Goal: Obtain resource: Download file/media

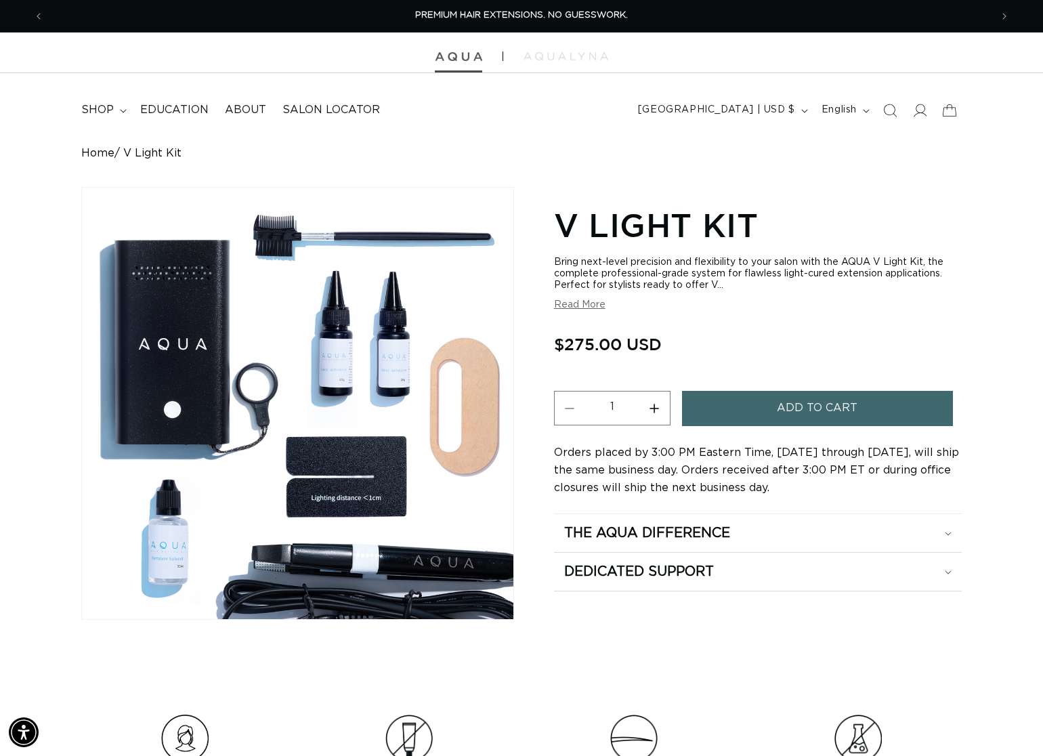
click at [461, 56] on img at bounding box center [458, 56] width 47 height 9
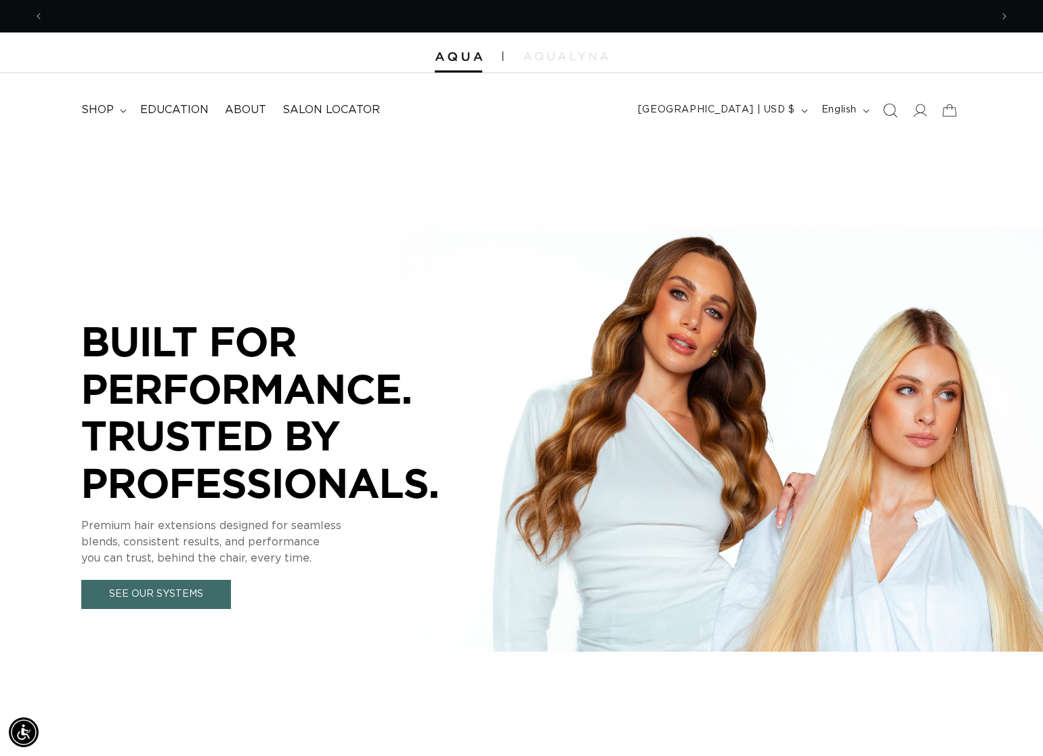
click at [883, 115] on icon "Search" at bounding box center [890, 110] width 14 height 14
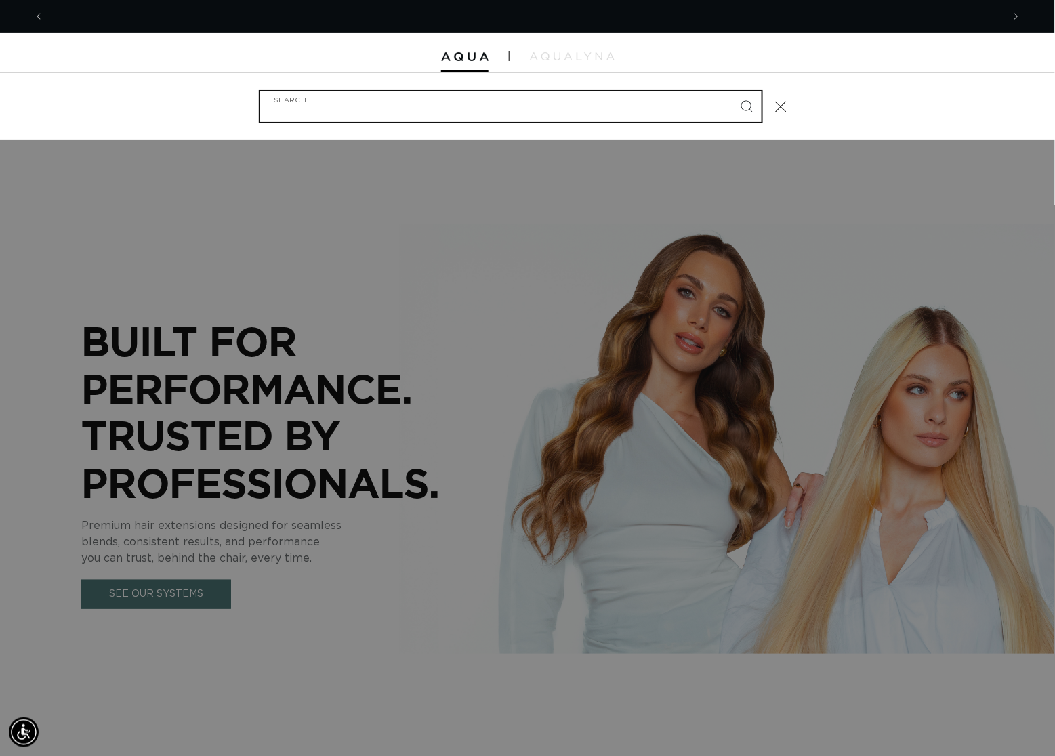
scroll to position [0, 956]
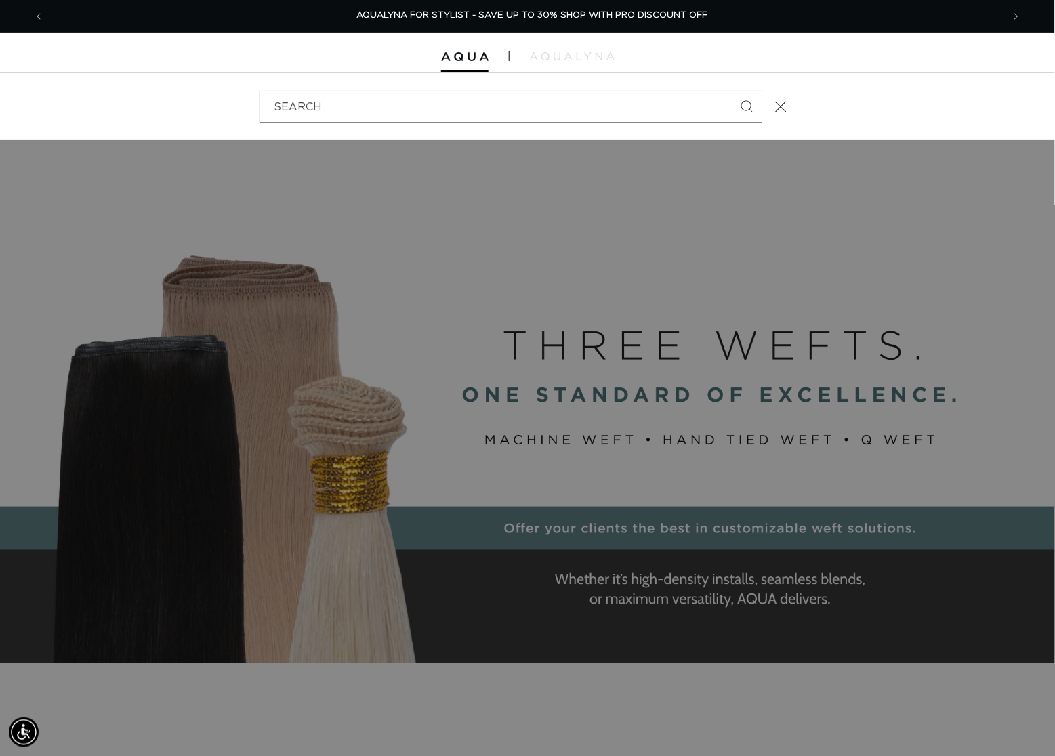
click at [0, 106] on div "Search" at bounding box center [0, 106] width 0 height 0
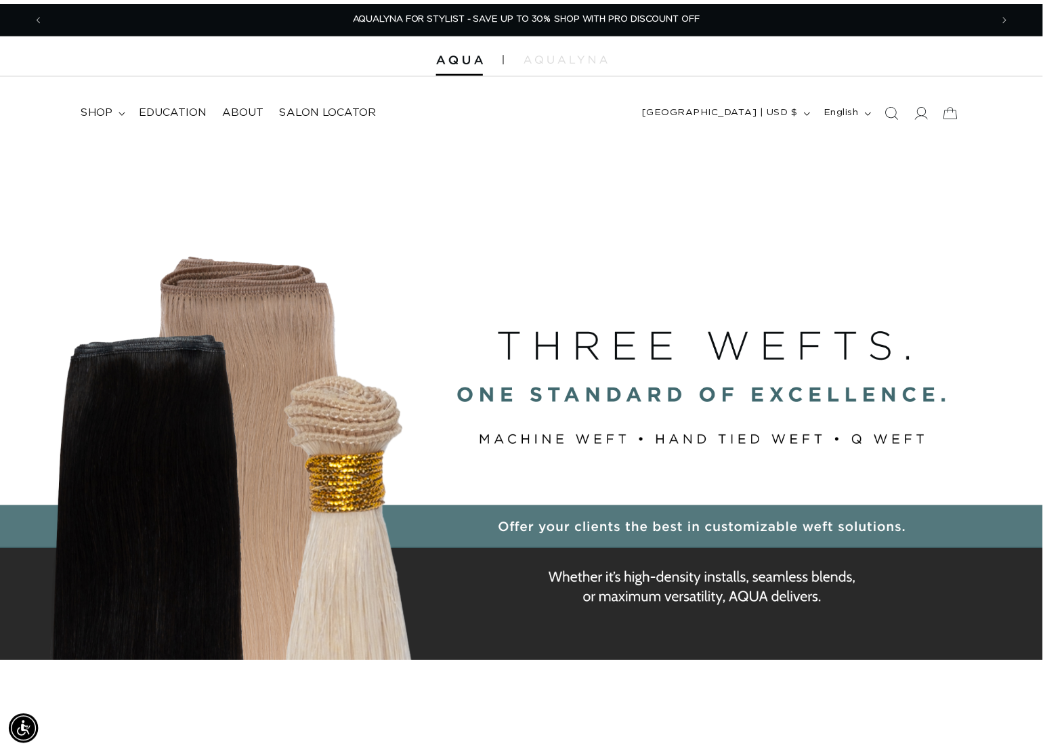
scroll to position [0, 1889]
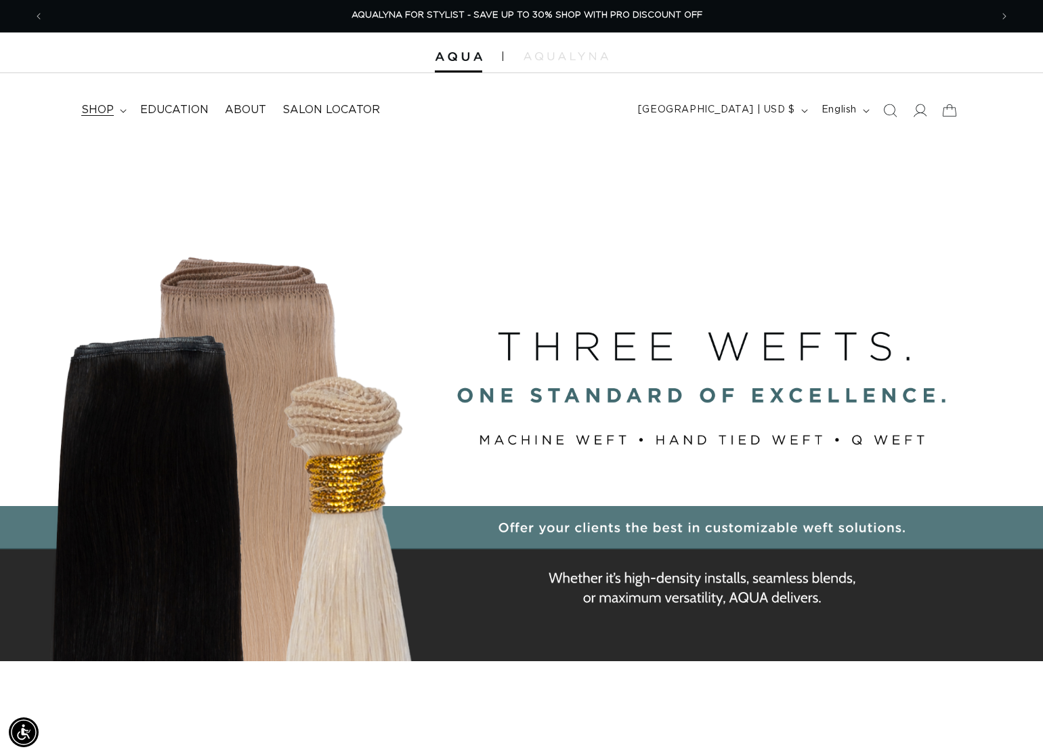
click at [106, 111] on span "shop" at bounding box center [97, 110] width 33 height 14
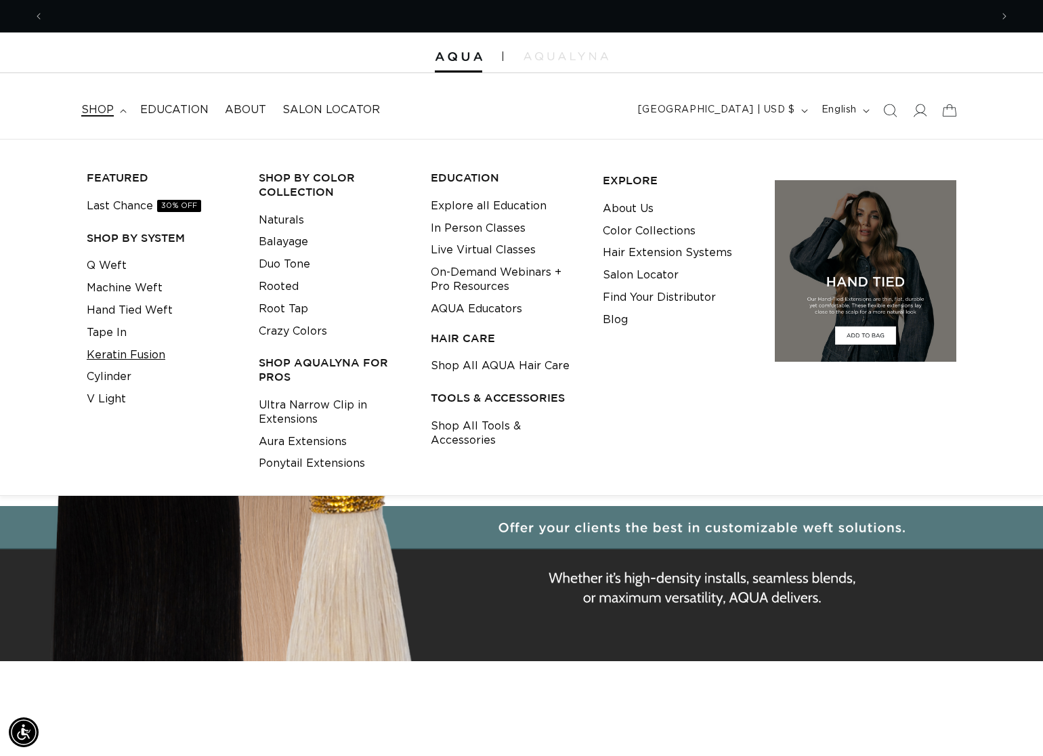
click at [116, 356] on link "Keratin Fusion" at bounding box center [126, 355] width 79 height 22
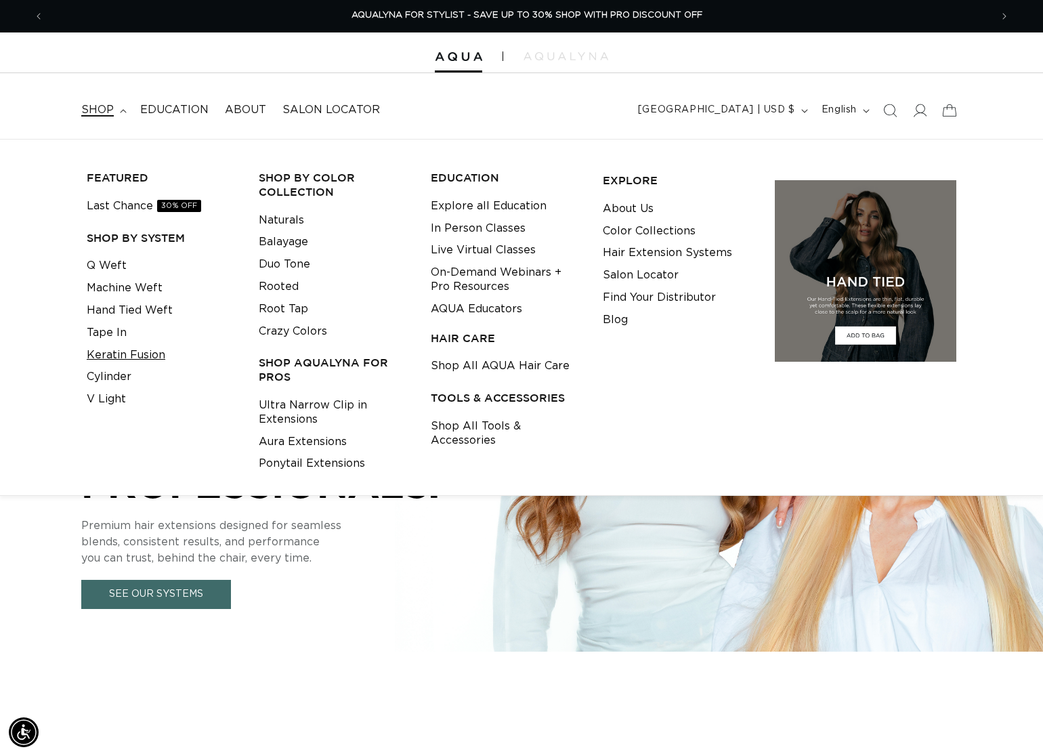
scroll to position [0, 0]
click at [121, 385] on link "Cylinder" at bounding box center [109, 377] width 45 height 22
click at [127, 311] on link "Hand Tied Weft" at bounding box center [130, 310] width 86 height 22
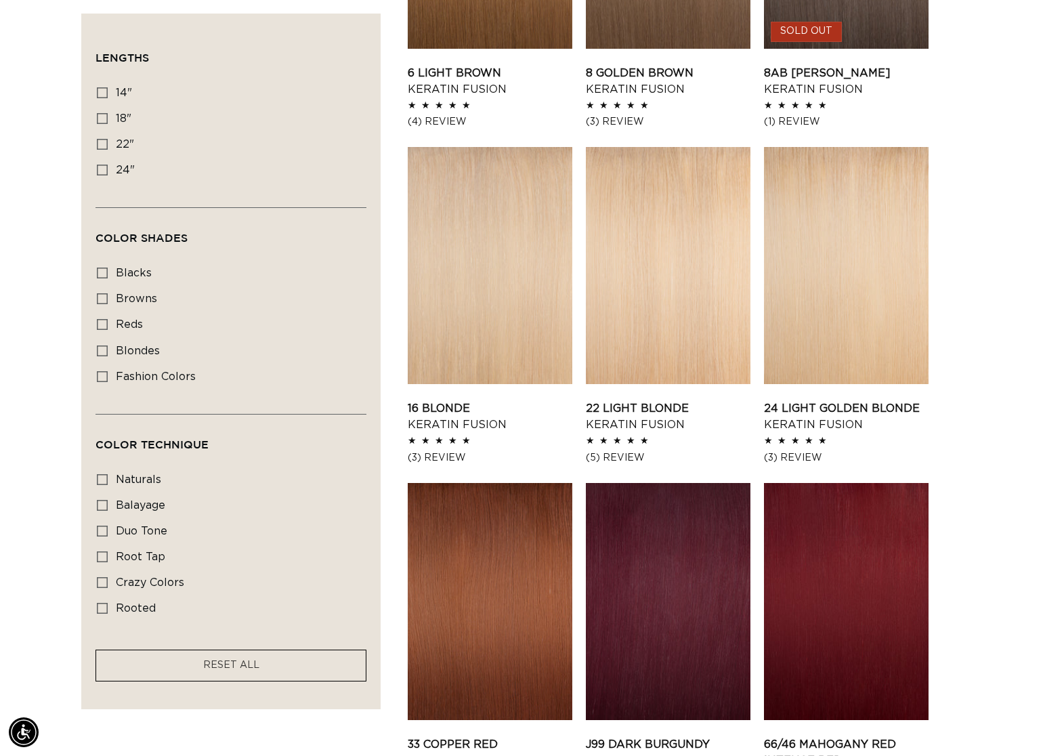
scroll to position [0, 1889]
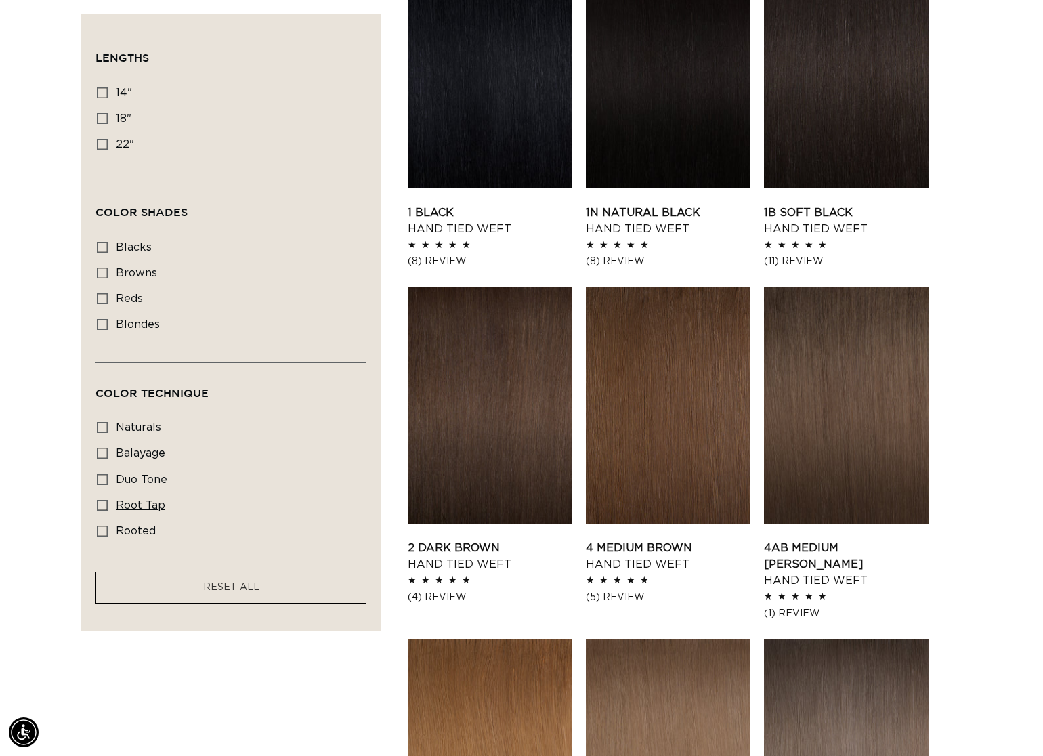
scroll to position [0, 944]
click at [107, 537] on icon at bounding box center [102, 531] width 11 height 11
click at [107, 537] on input "rooted rooted (4 products)" at bounding box center [102, 531] width 11 height 11
checkbox input "true"
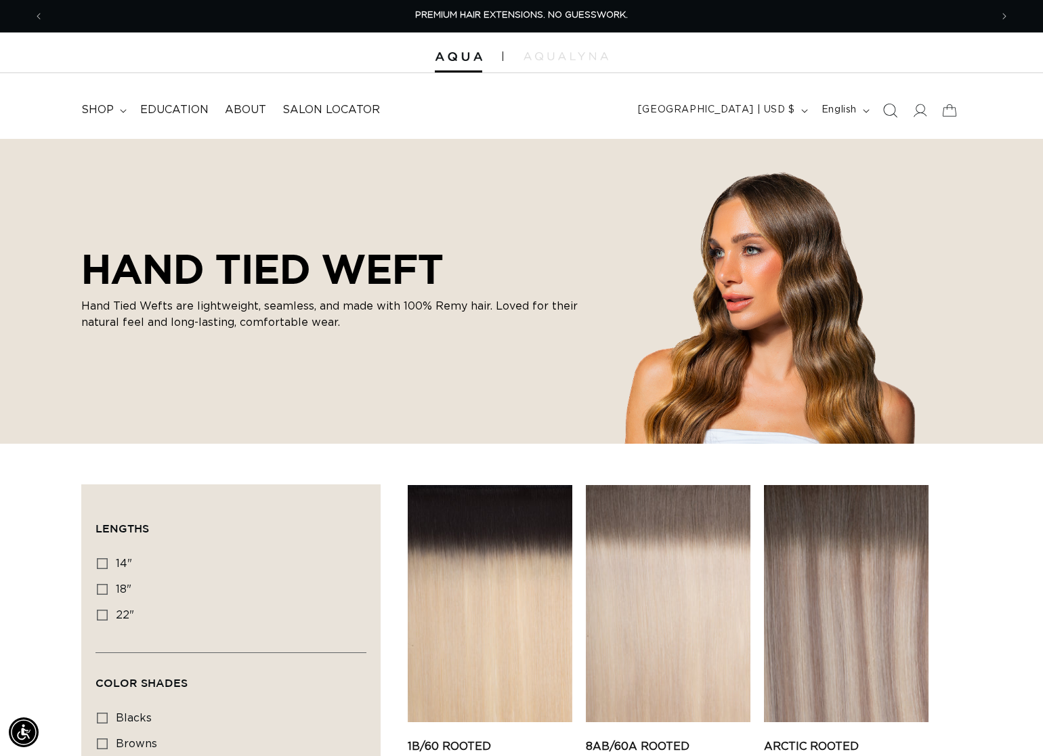
click at [883, 112] on icon "Search" at bounding box center [890, 110] width 14 height 14
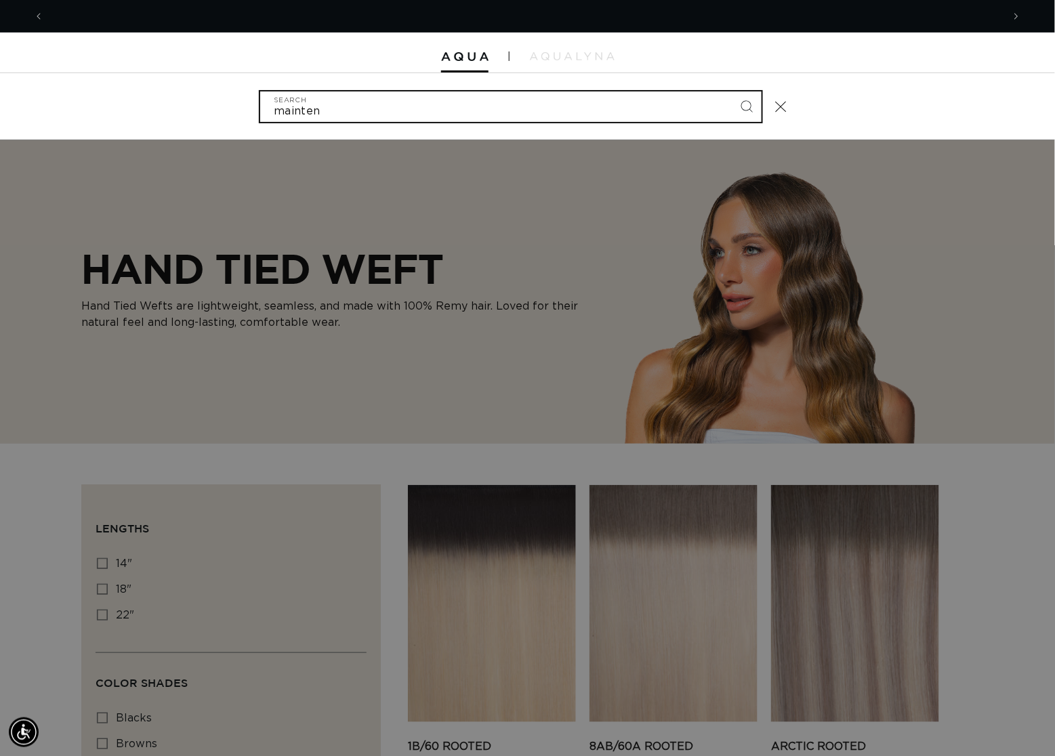
scroll to position [0, 956]
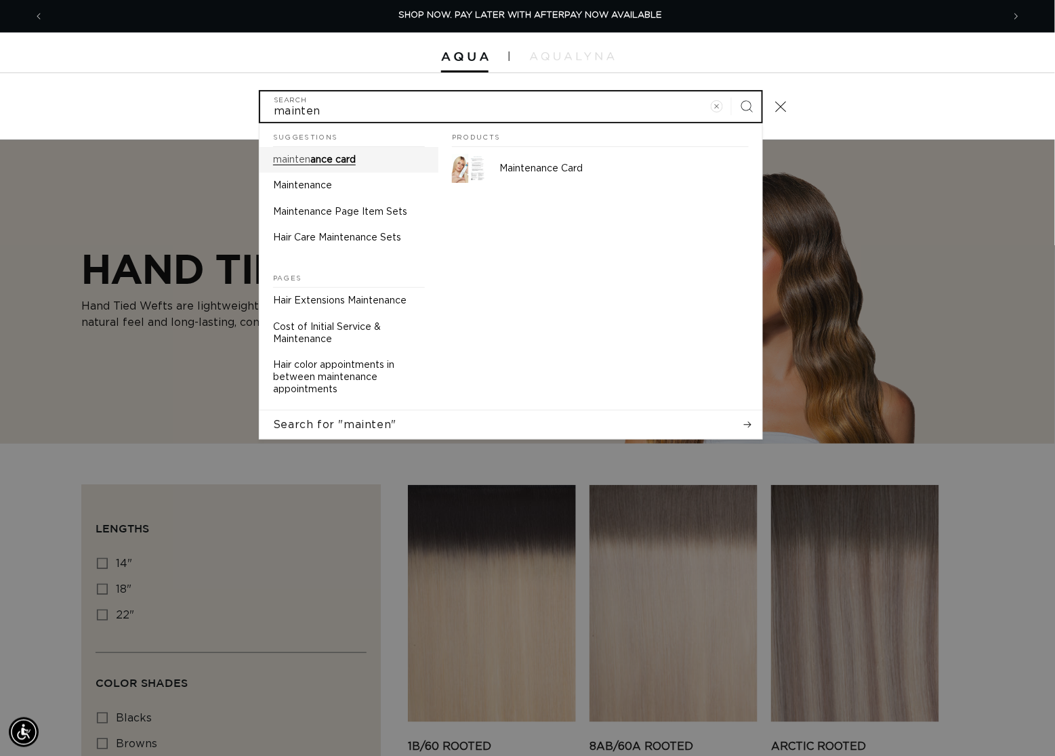
type input "mainten"
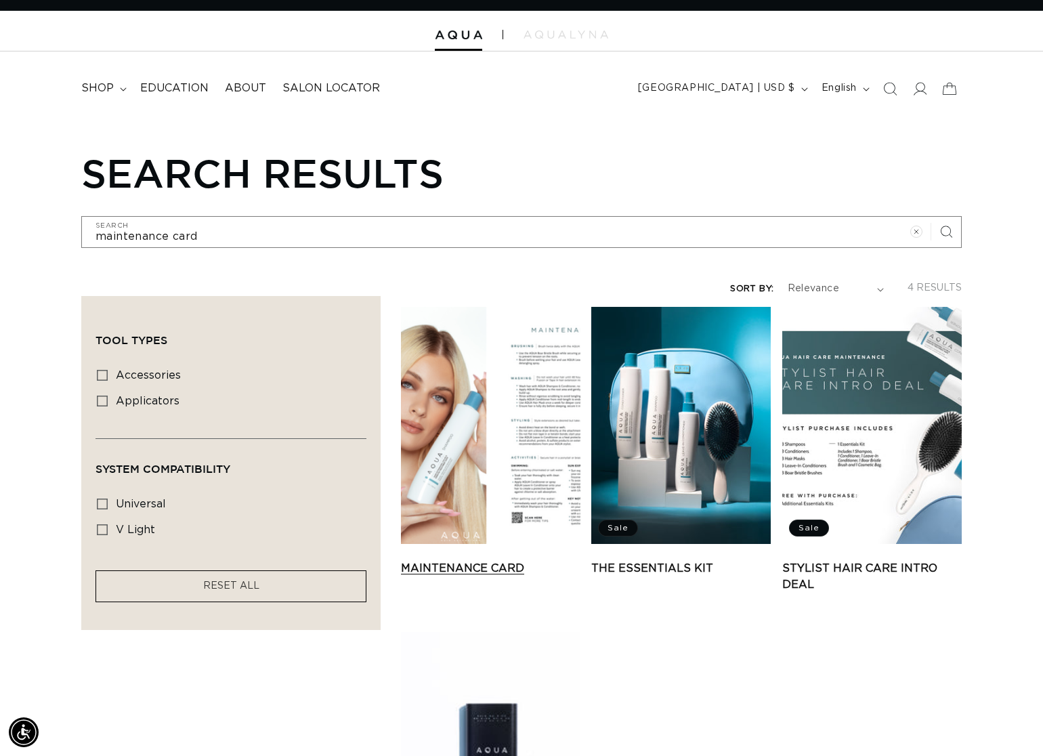
click at [486, 560] on link "Maintenance Card" at bounding box center [491, 568] width 180 height 16
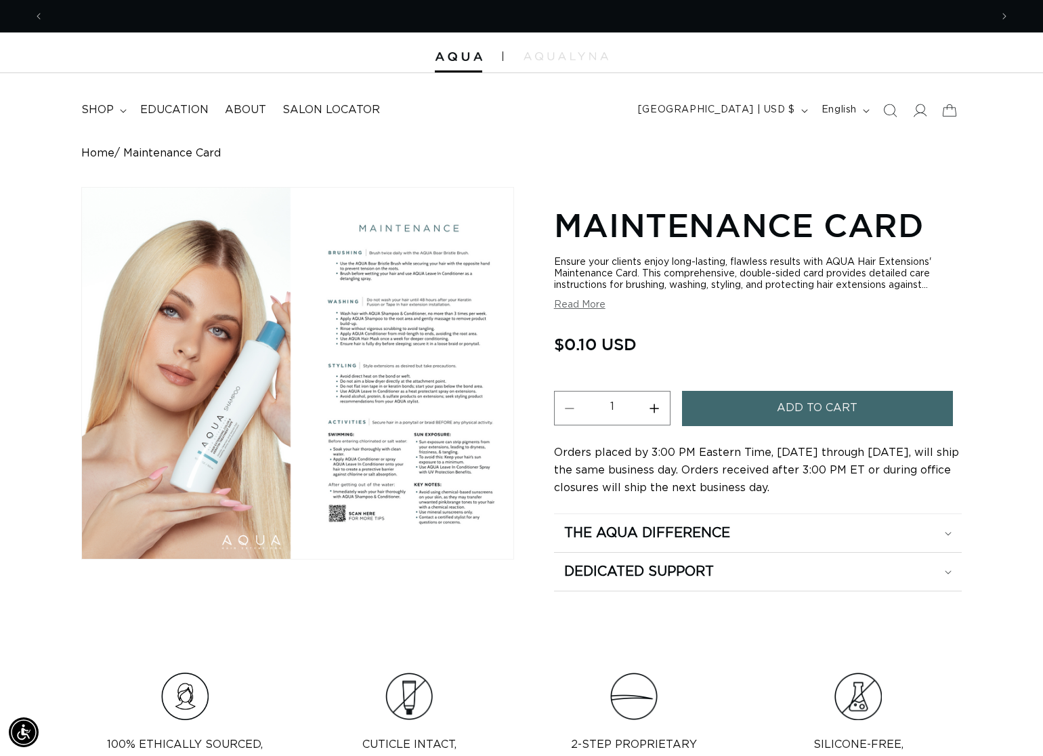
scroll to position [0, 944]
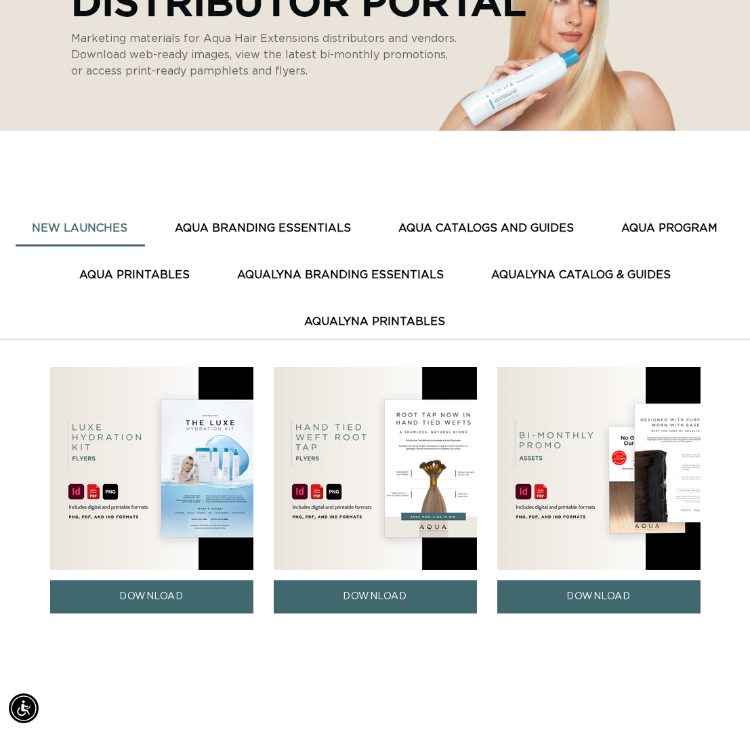
scroll to position [0, 651]
click at [213, 212] on button "AQUA BRANDING ESSENTIALS" at bounding box center [264, 228] width 210 height 33
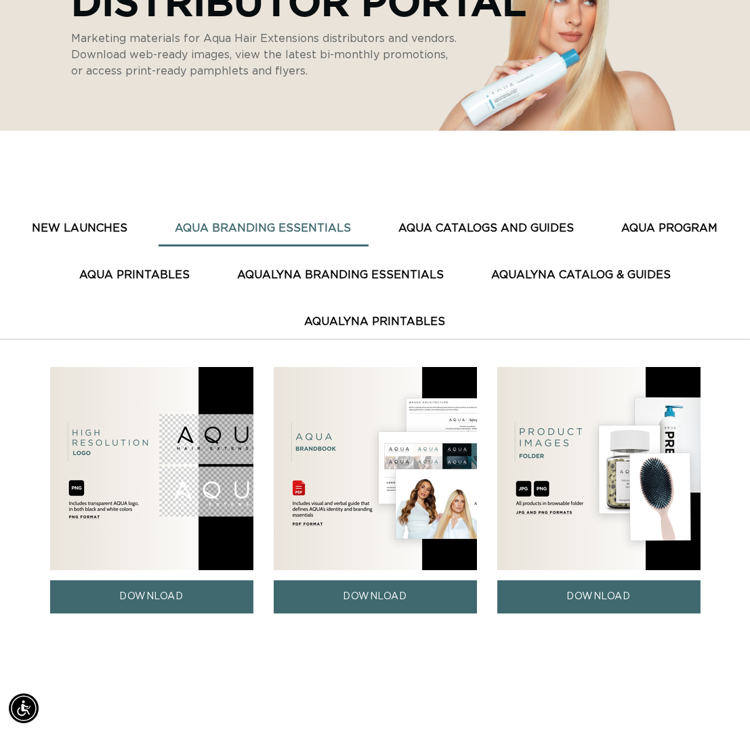
scroll to position [0, 0]
click at [482, 212] on button "AQUA CATALOGS AND GUIDES" at bounding box center [486, 228] width 209 height 33
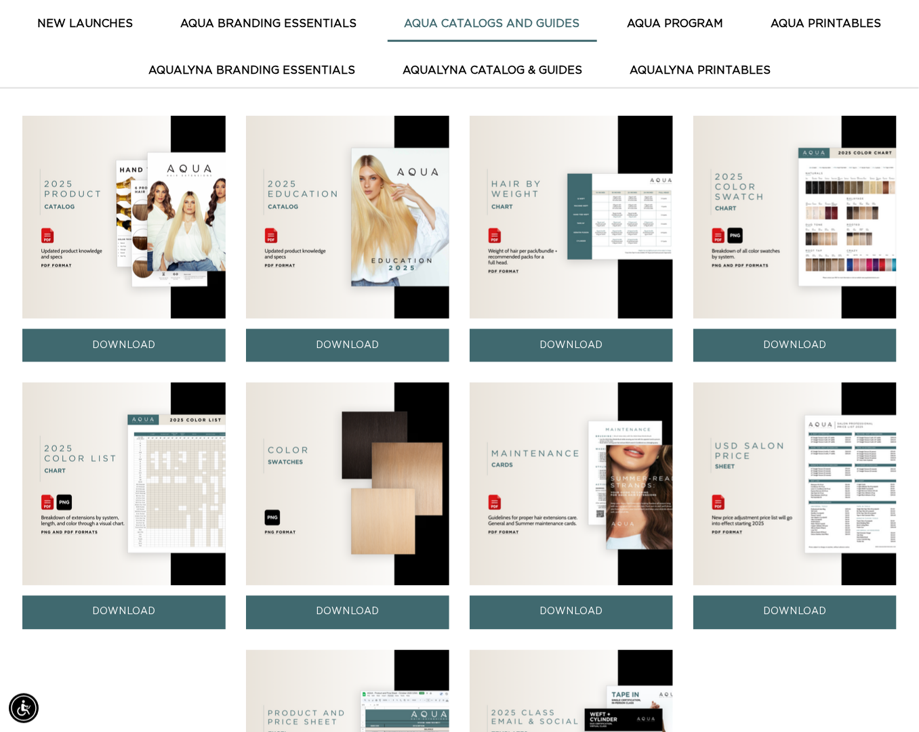
click at [267, 21] on button "AQUA BRANDING ESSENTIALS" at bounding box center [269, 23] width 210 height 33
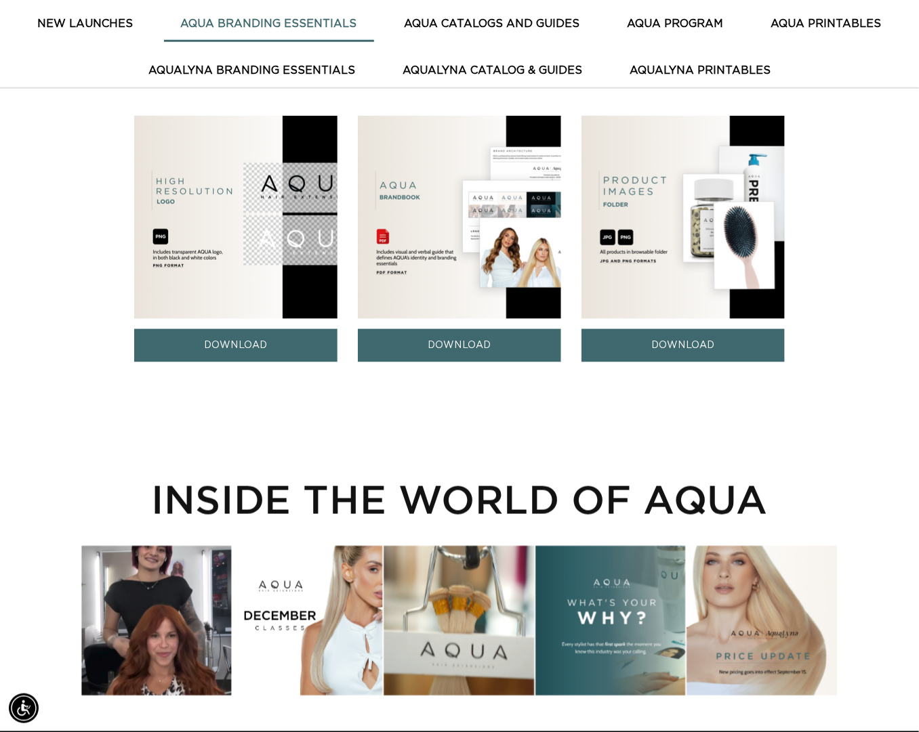
scroll to position [0, 820]
click at [675, 351] on link "DOWNLOAD" at bounding box center [682, 345] width 203 height 33
